Goal: Information Seeking & Learning: Stay updated

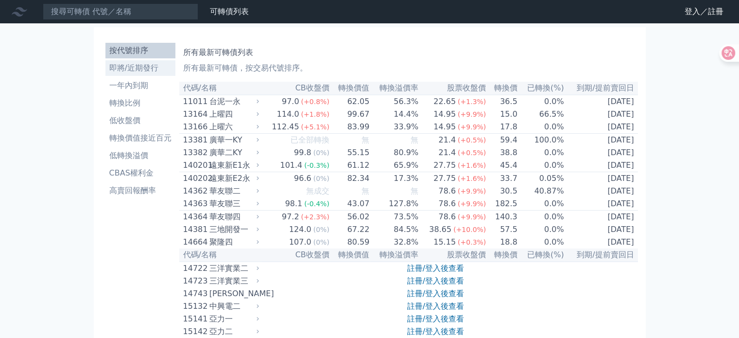
click at [163, 74] on link "即將/近期發行" at bounding box center [140, 68] width 70 height 16
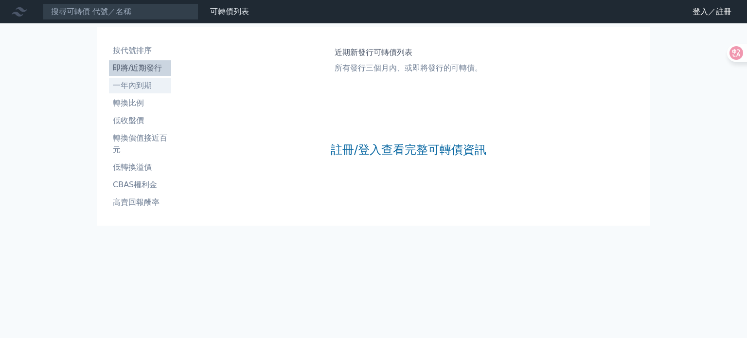
click at [150, 87] on li "一年內到期" at bounding box center [140, 86] width 62 height 12
